Goal: Information Seeking & Learning: Learn about a topic

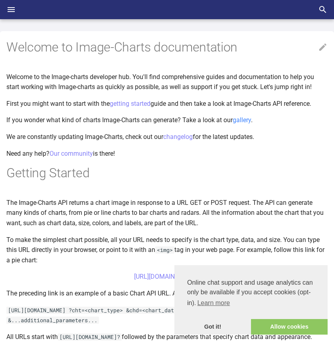
click at [243, 120] on span "gallery" at bounding box center [242, 120] width 18 height 8
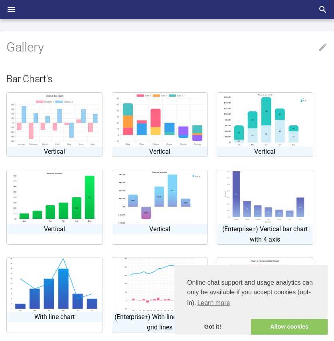
click at [265, 207] on img at bounding box center [265, 197] width 84 height 54
click at [54, 124] on img at bounding box center [55, 120] width 90 height 54
